Goal: Find specific page/section: Find specific page/section

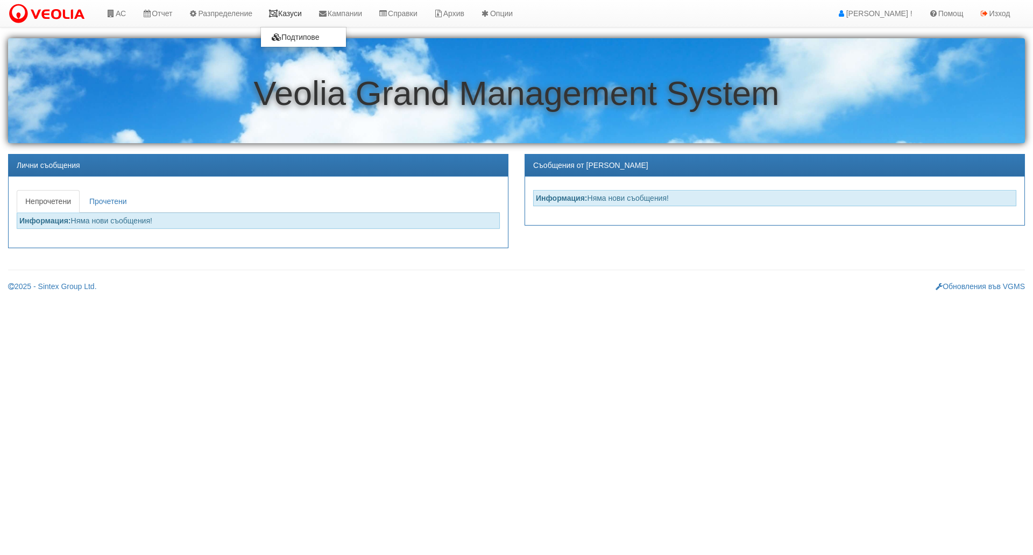
click at [302, 9] on link "Казуси" at bounding box center [285, 13] width 50 height 27
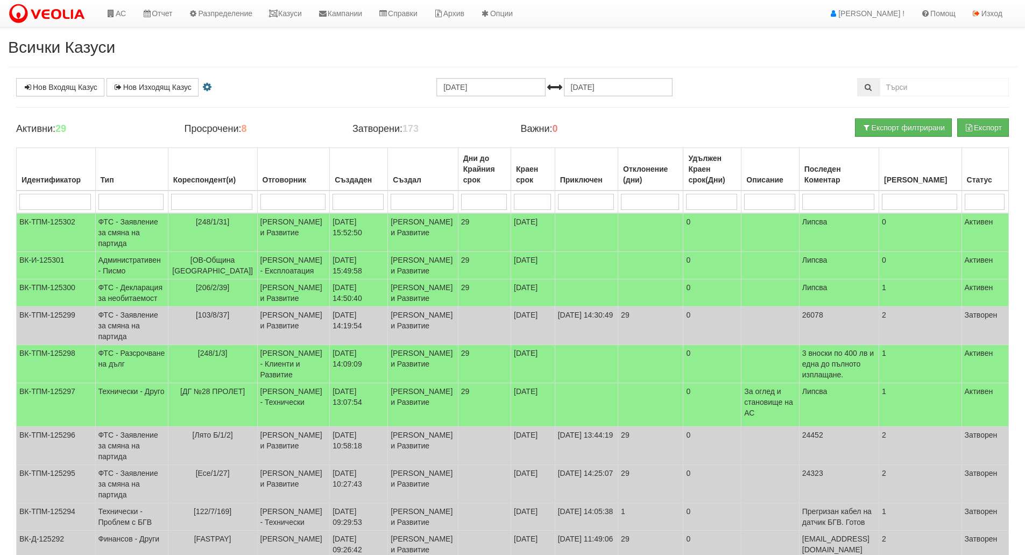
click at [125, 198] on input "search" at bounding box center [131, 202] width 66 height 16
type input "тех"
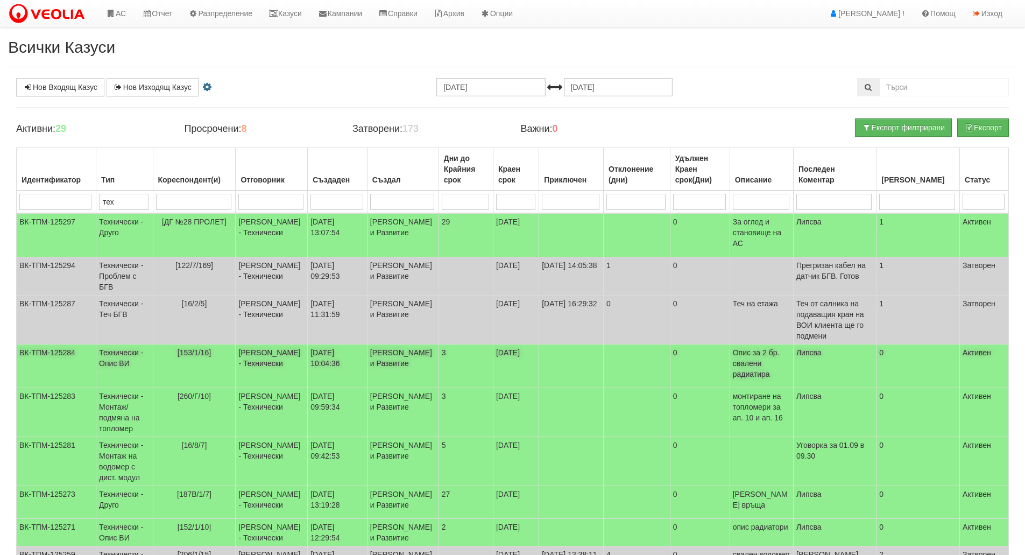
scroll to position [152, 0]
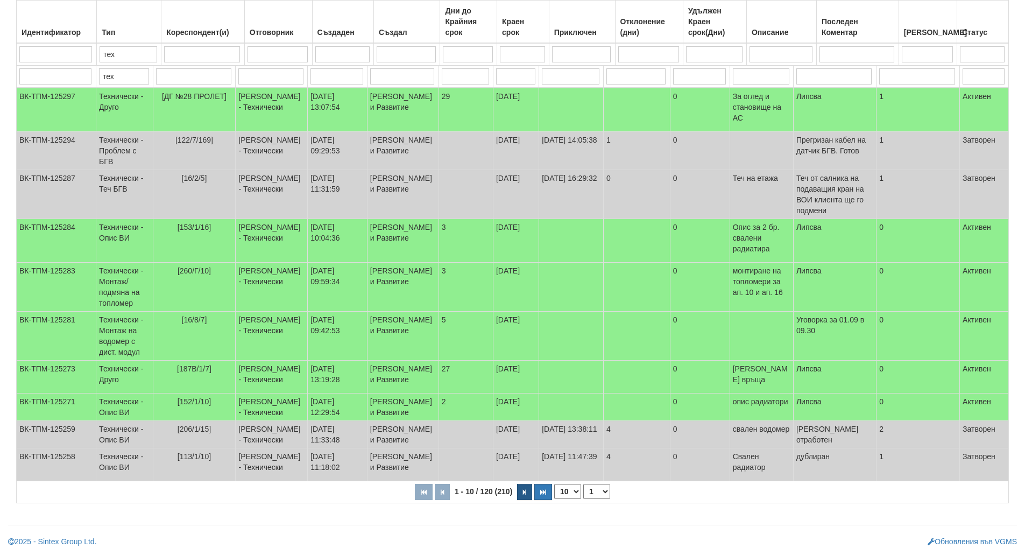
type input "тех"
click at [523, 495] on icon "button" at bounding box center [524, 492] width 3 height 6
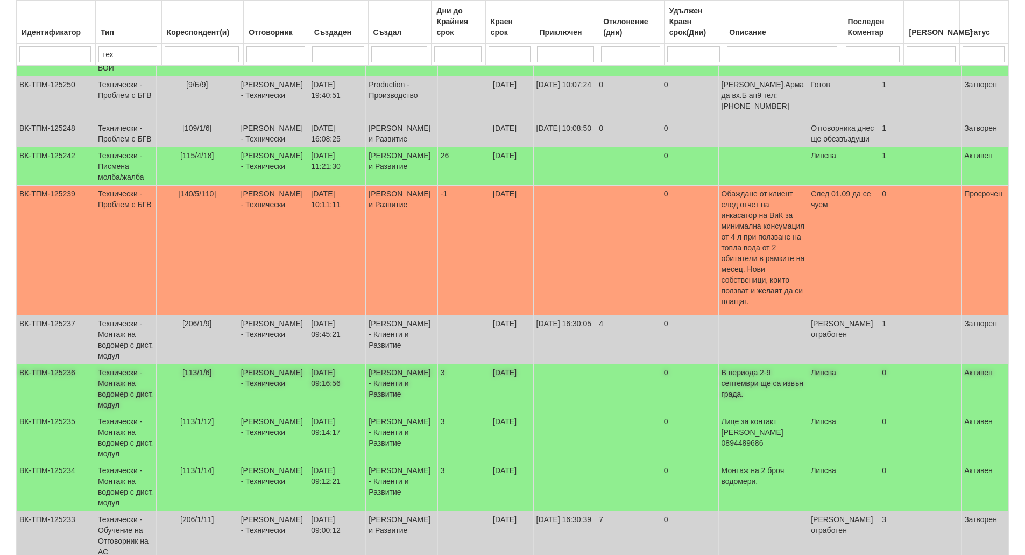
scroll to position [255, 0]
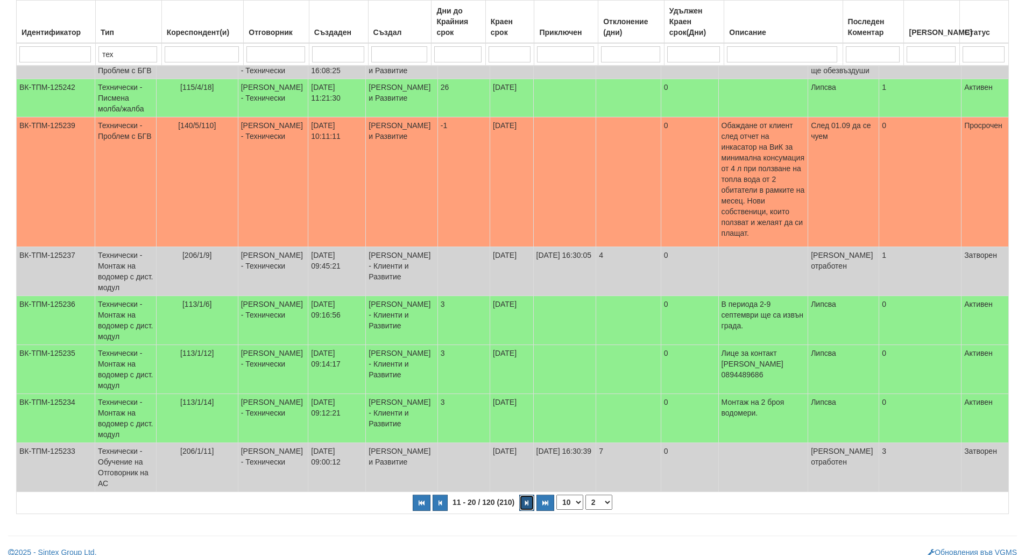
click at [523, 498] on button "button" at bounding box center [526, 503] width 15 height 16
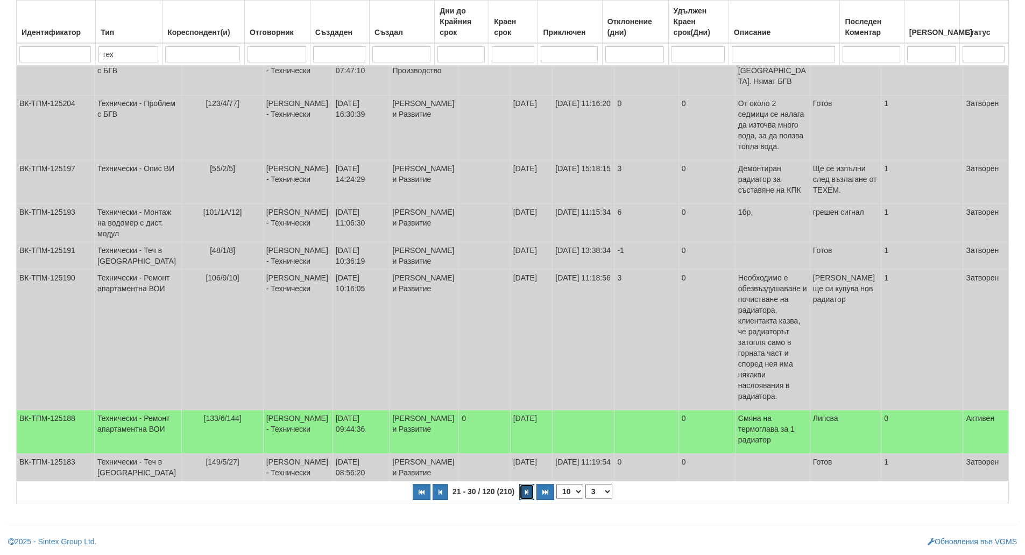
click at [520, 493] on button "button" at bounding box center [526, 492] width 15 height 16
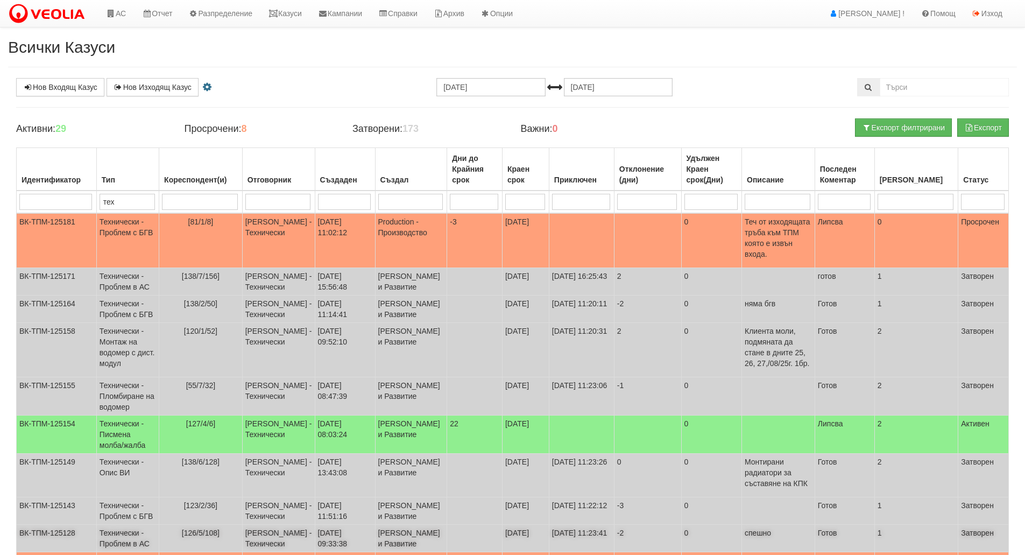
scroll to position [152, 0]
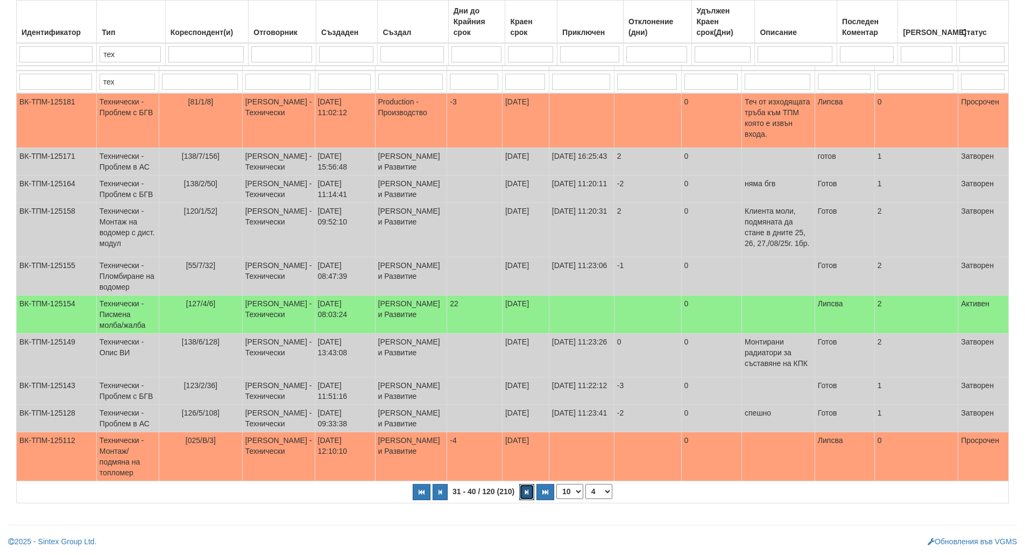
click at [527, 493] on icon "button" at bounding box center [526, 492] width 3 height 6
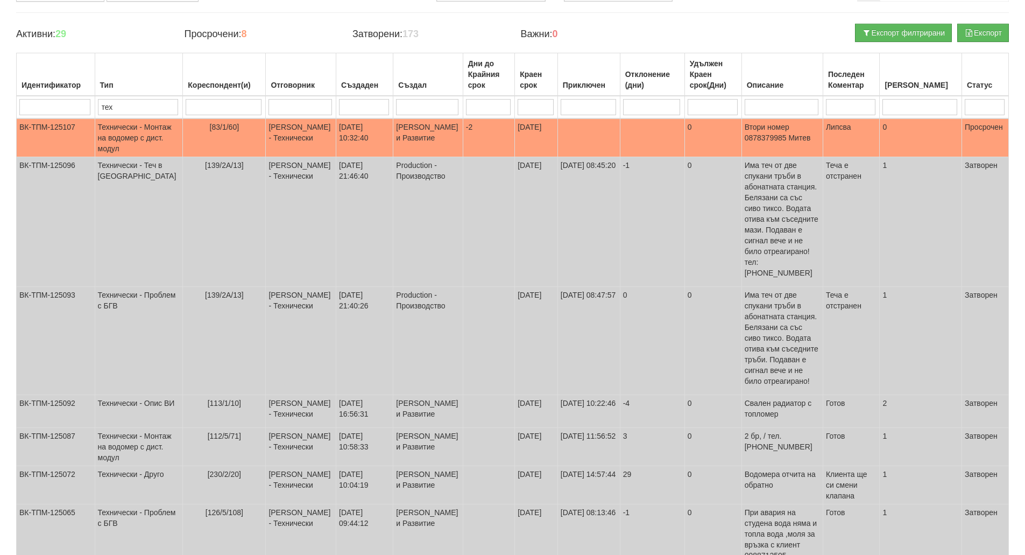
scroll to position [0, 0]
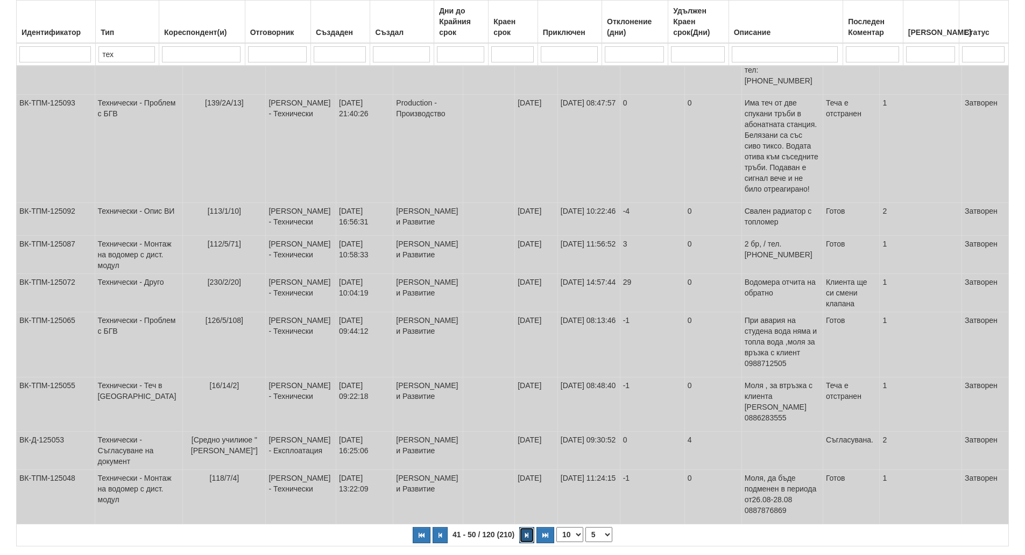
click at [530, 527] on button "button" at bounding box center [526, 535] width 15 height 16
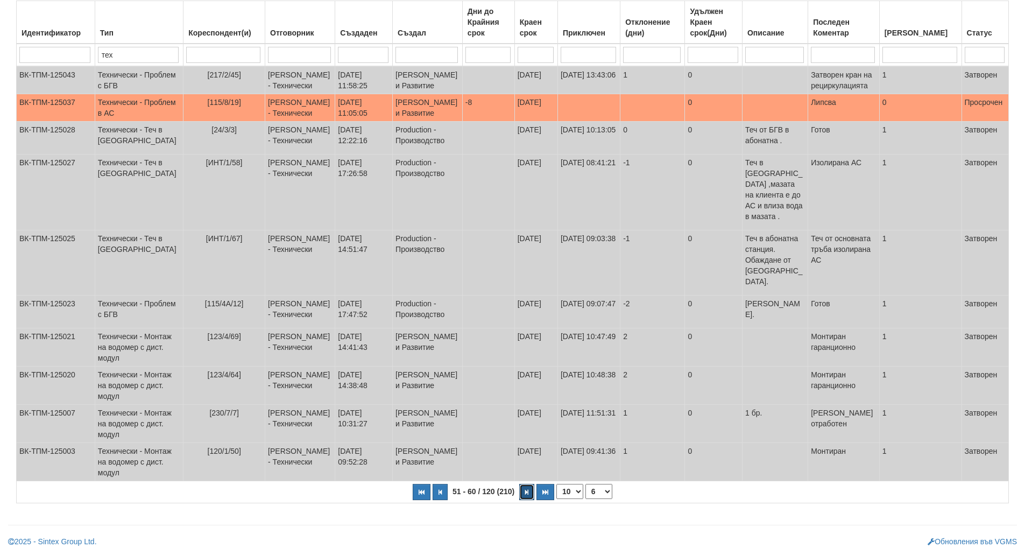
scroll to position [163, 0]
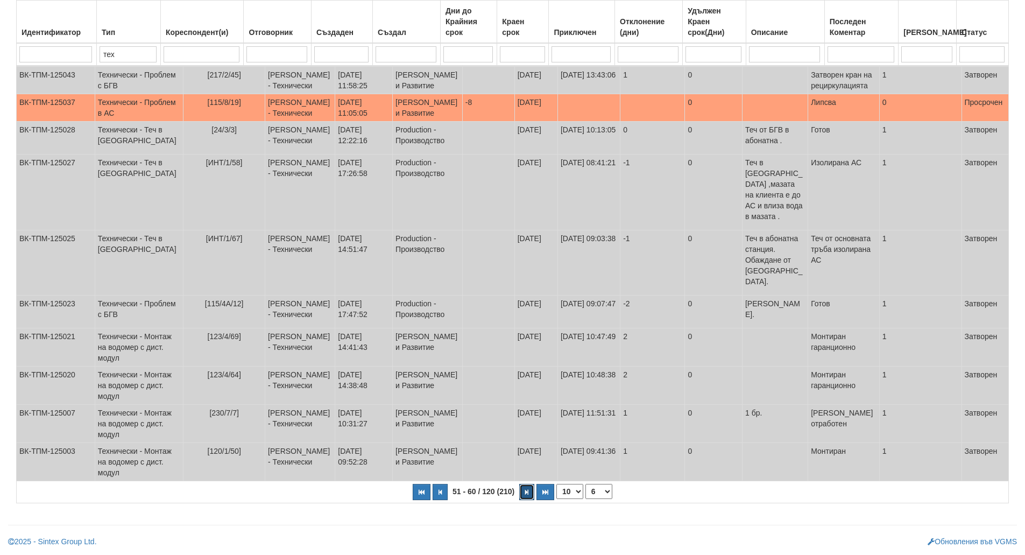
click at [530, 497] on button "button" at bounding box center [526, 492] width 15 height 16
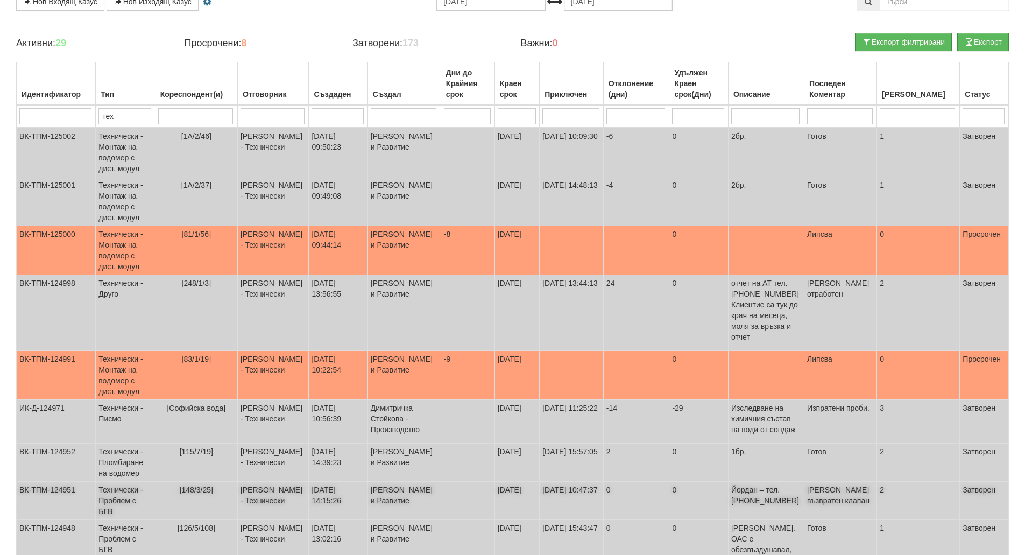
scroll to position [0, 0]
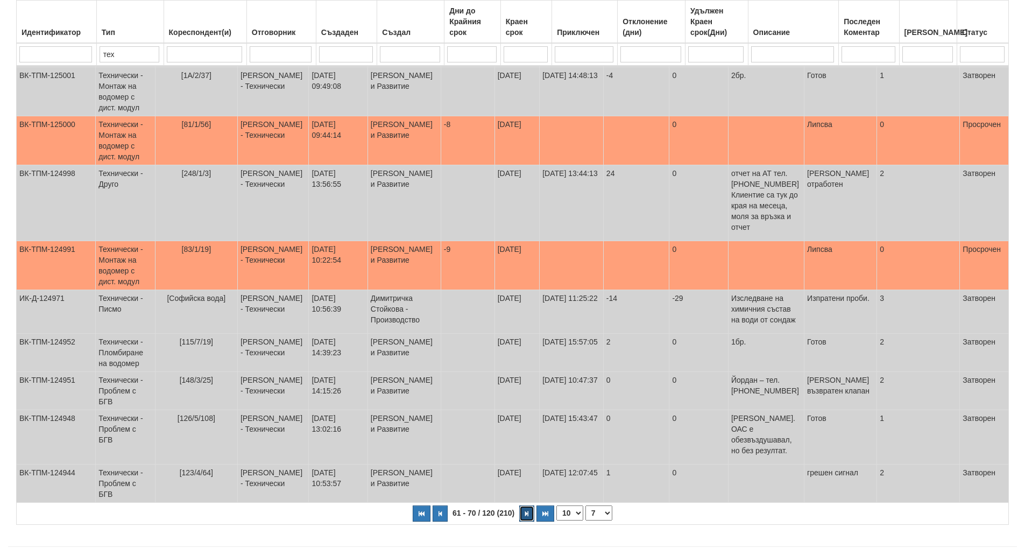
click at [527, 505] on button "button" at bounding box center [526, 513] width 15 height 16
select select "8"
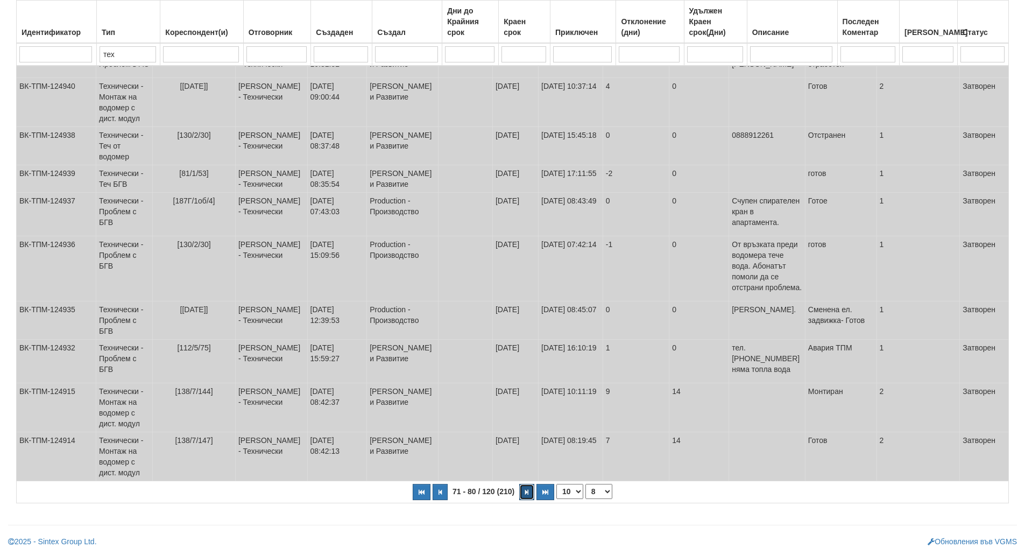
scroll to position [158, 0]
